Goal: Browse casually

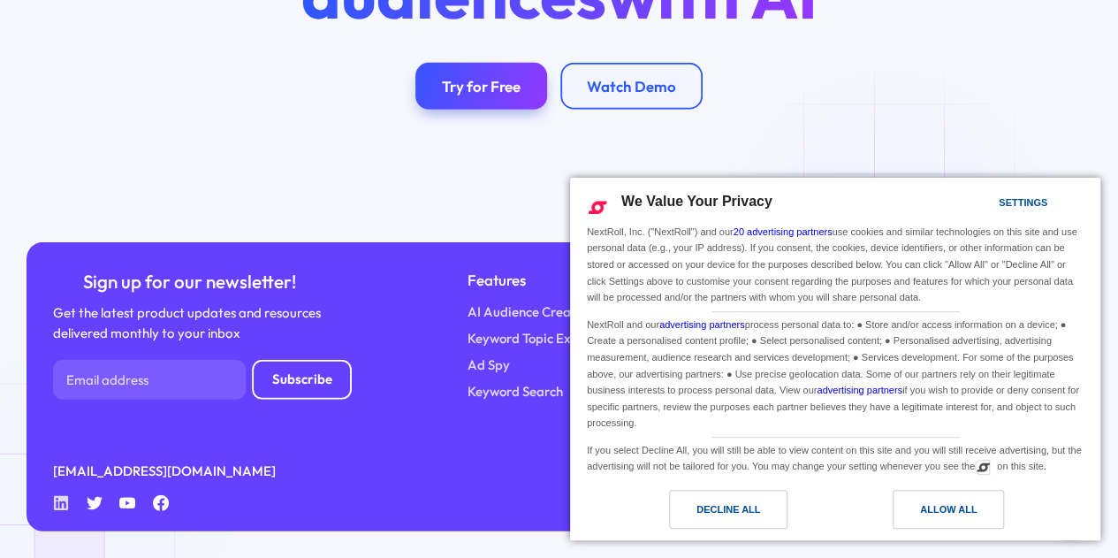
click at [69, 509] on icon at bounding box center [61, 502] width 15 height 15
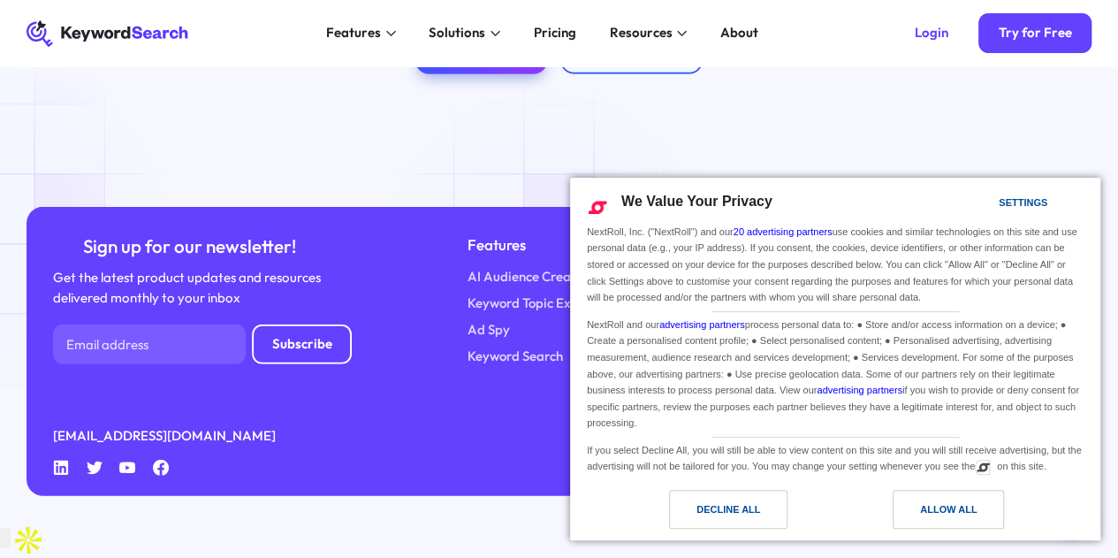
scroll to position [5789, 0]
click at [951, 514] on div "Allow All" at bounding box center [948, 508] width 57 height 19
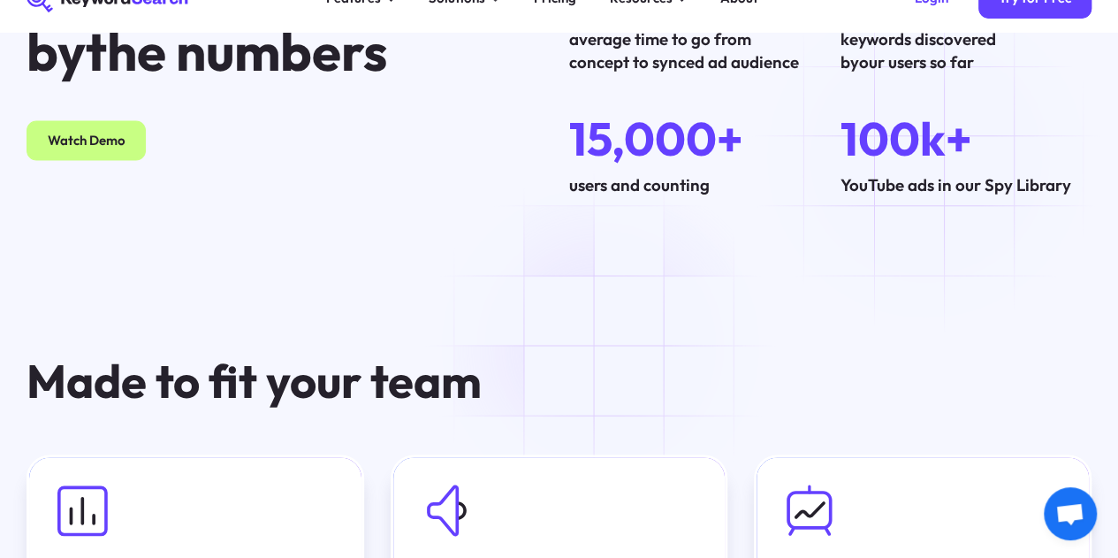
scroll to position [6073, 0]
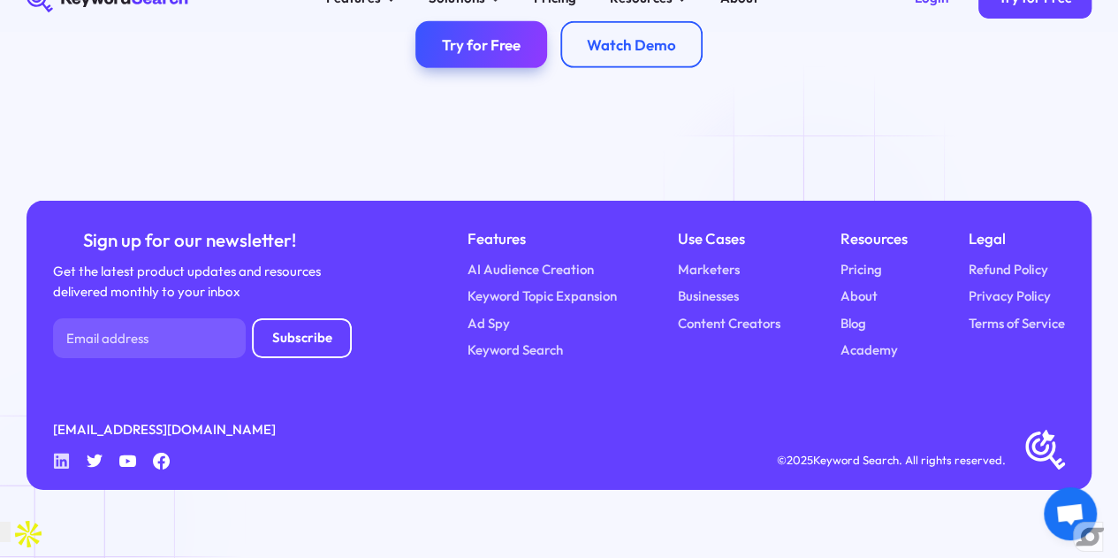
click at [69, 468] on icon at bounding box center [61, 460] width 15 height 15
drag, startPoint x: 55, startPoint y: 512, endPoint x: 69, endPoint y: 495, distance: 22.0
click at [69, 490] on div "Sign up for our newsletter! Get the latest product updates and resources delive…" at bounding box center [559, 345] width 1065 height 289
click at [69, 469] on icon "Linkedin" at bounding box center [61, 461] width 17 height 17
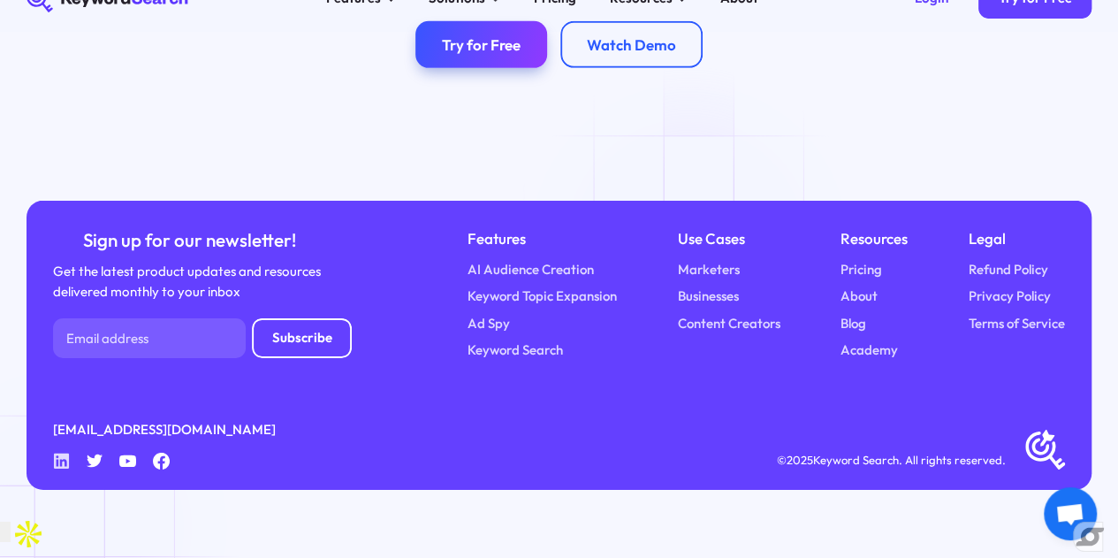
click at [69, 469] on icon "Linkedin" at bounding box center [61, 461] width 17 height 17
click at [66, 490] on div "Sign up for our newsletter! Get the latest product updates and resources delive…" at bounding box center [559, 345] width 1065 height 289
click at [69, 468] on icon at bounding box center [61, 460] width 15 height 15
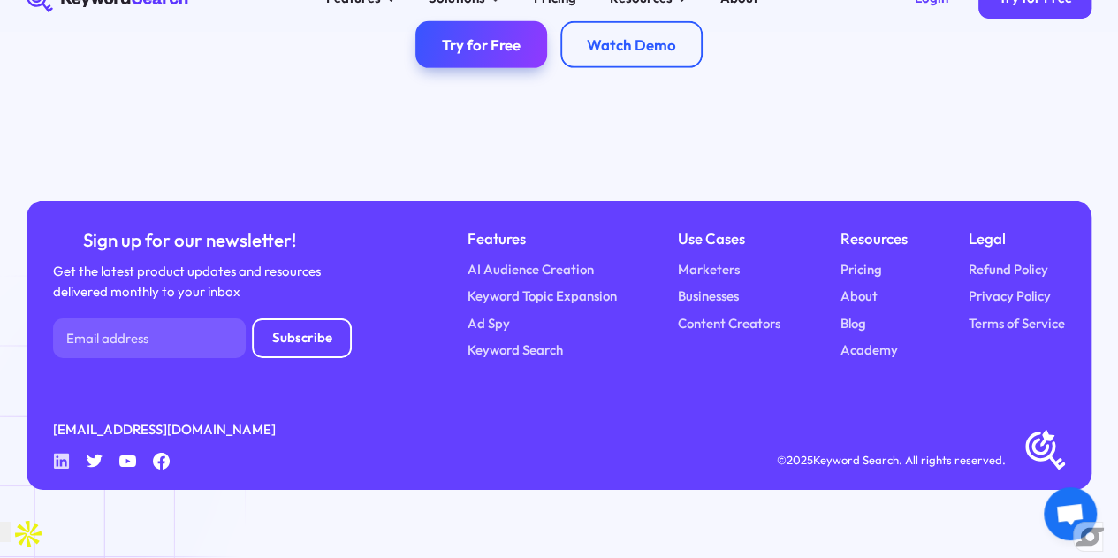
click at [69, 468] on icon at bounding box center [61, 460] width 15 height 15
